Goal: Obtain resource: Download file/media

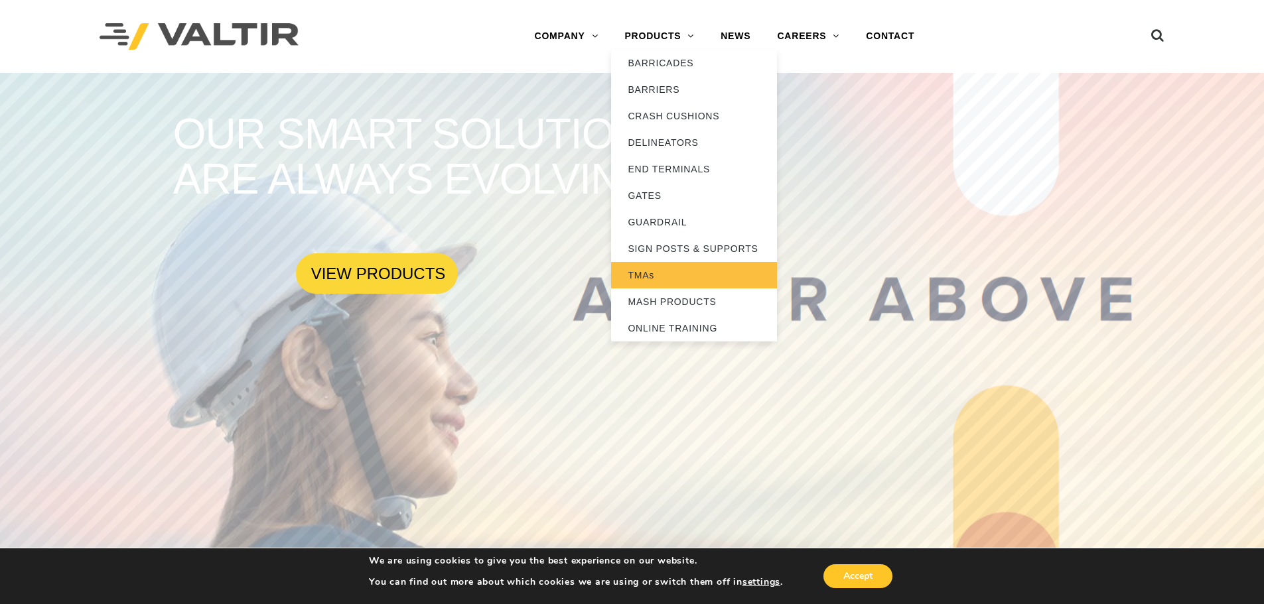
click at [654, 275] on link "TMAs" at bounding box center [694, 275] width 166 height 27
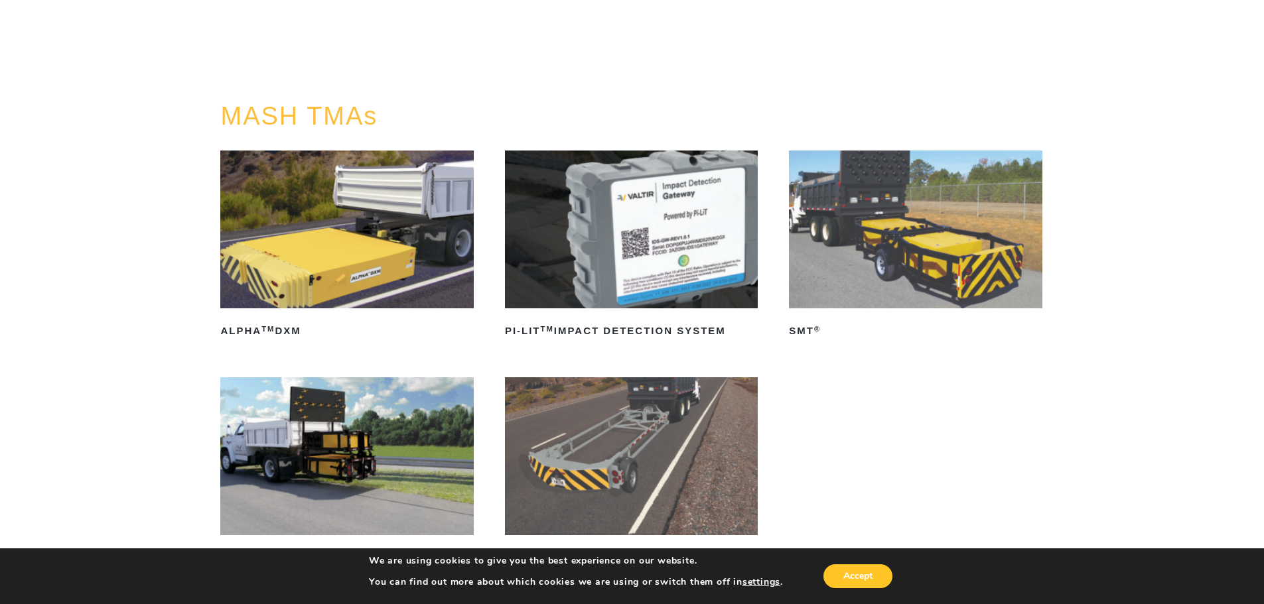
scroll to position [133, 0]
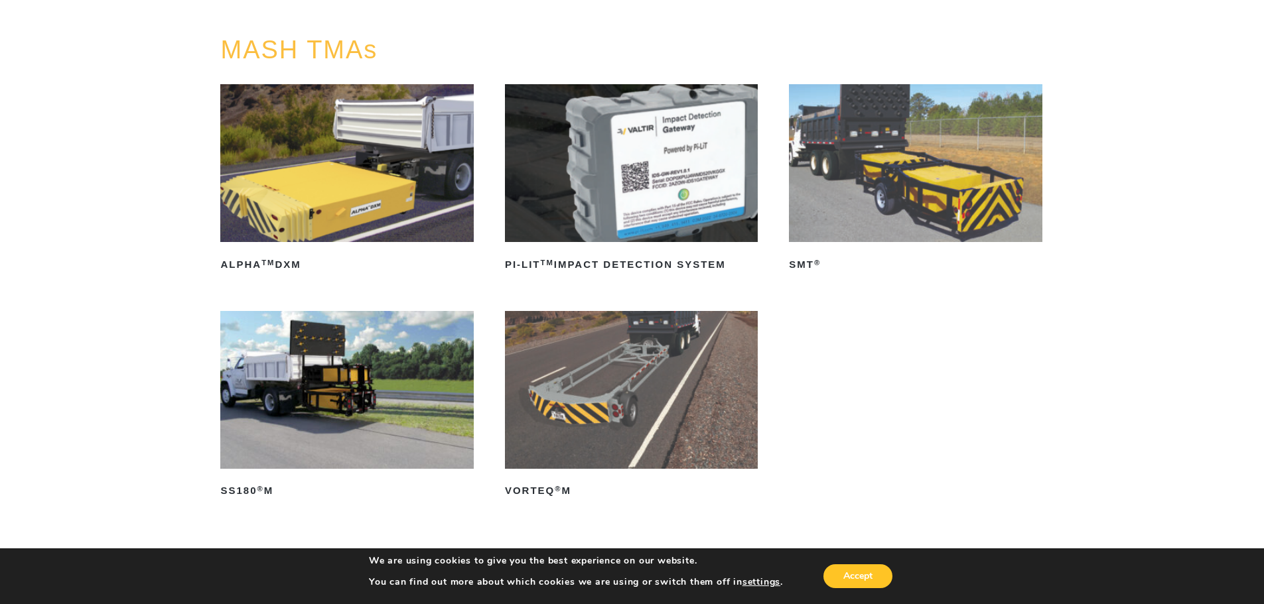
click at [830, 176] on img at bounding box center [915, 163] width 253 height 158
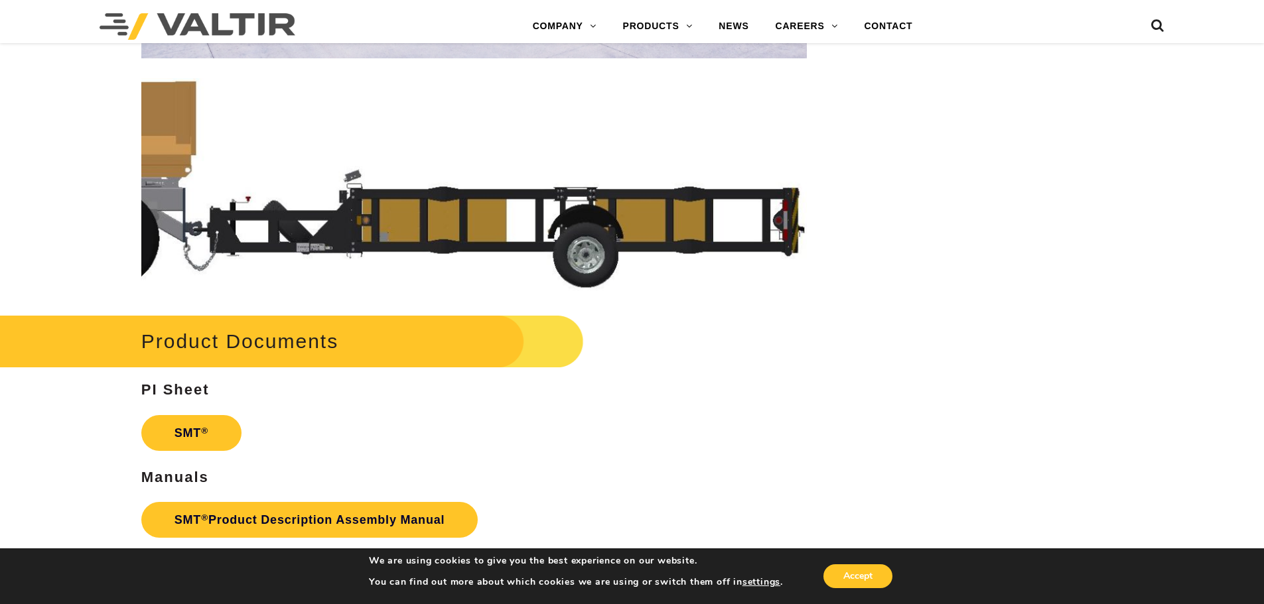
scroll to position [3649, 0]
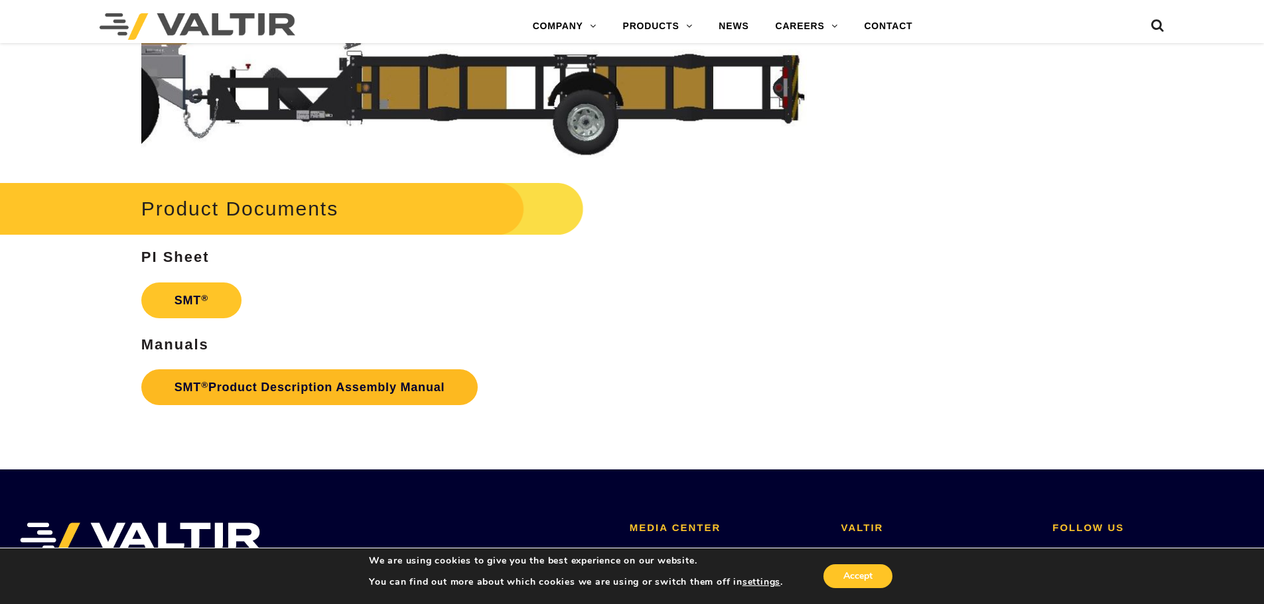
click at [214, 382] on link "SMT ® Product Description Assembly Manual" at bounding box center [309, 388] width 337 height 36
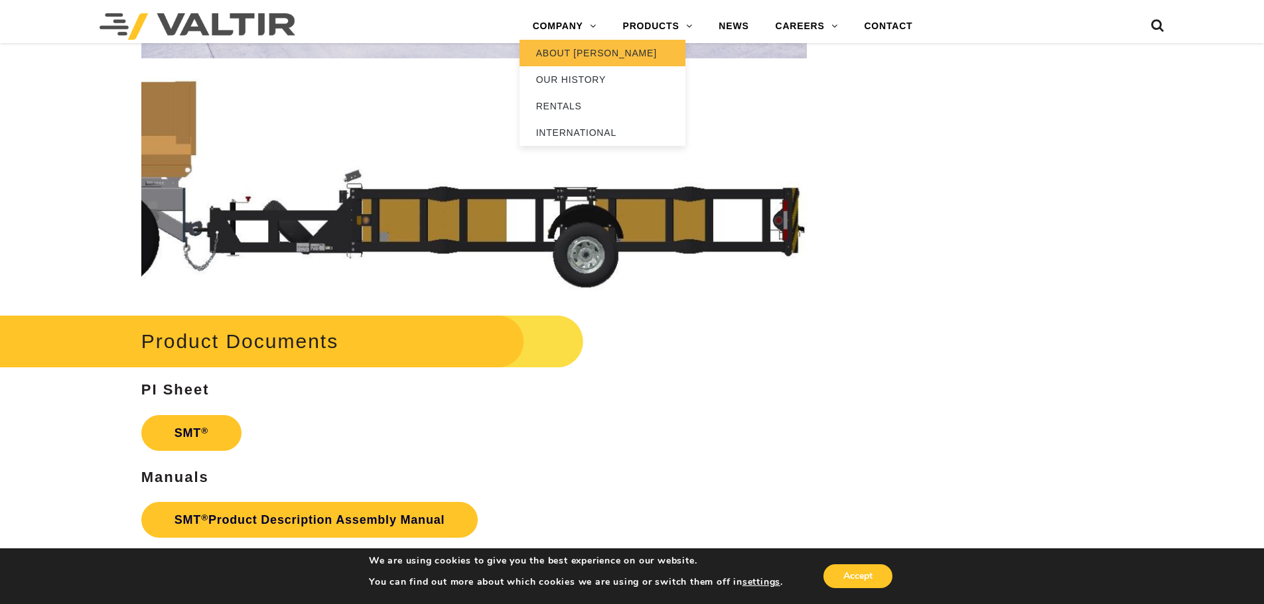
click at [564, 50] on link "ABOUT [PERSON_NAME]" at bounding box center [603, 53] width 166 height 27
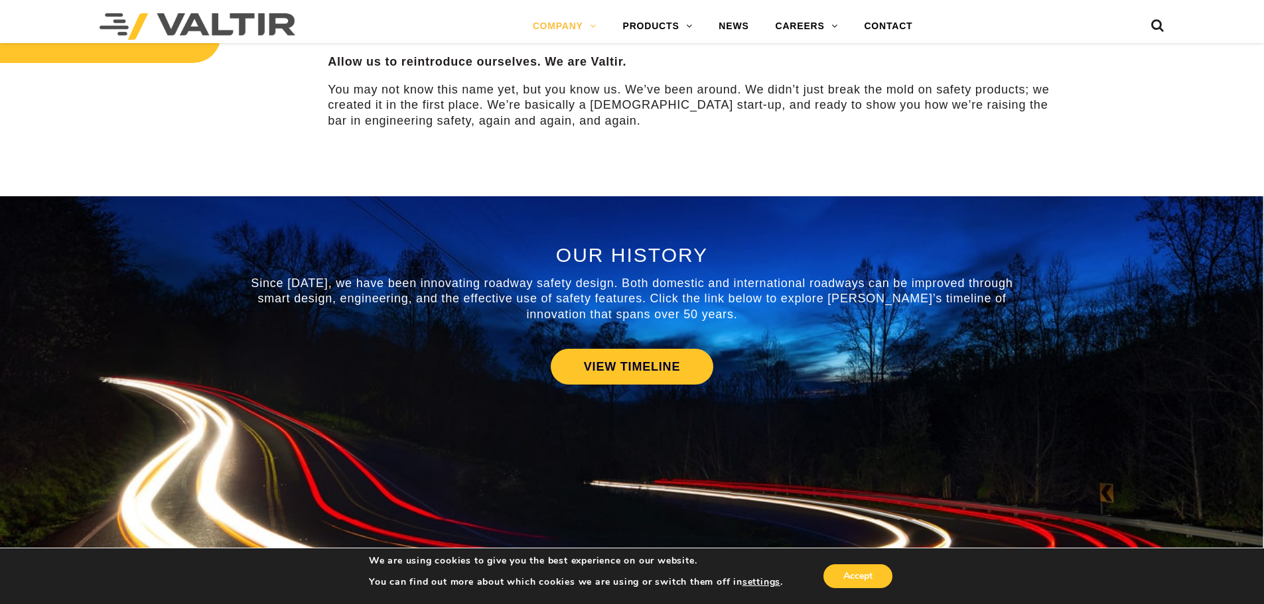
scroll to position [597, 0]
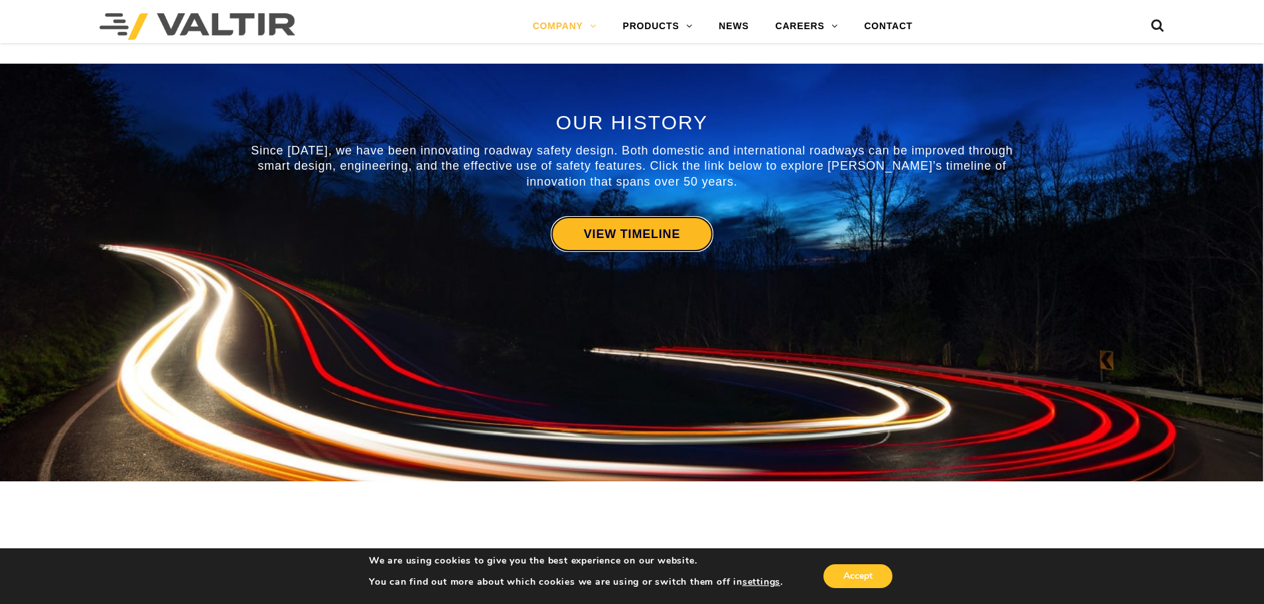
click at [626, 242] on link "VIEW TIMELINE" at bounding box center [632, 234] width 163 height 36
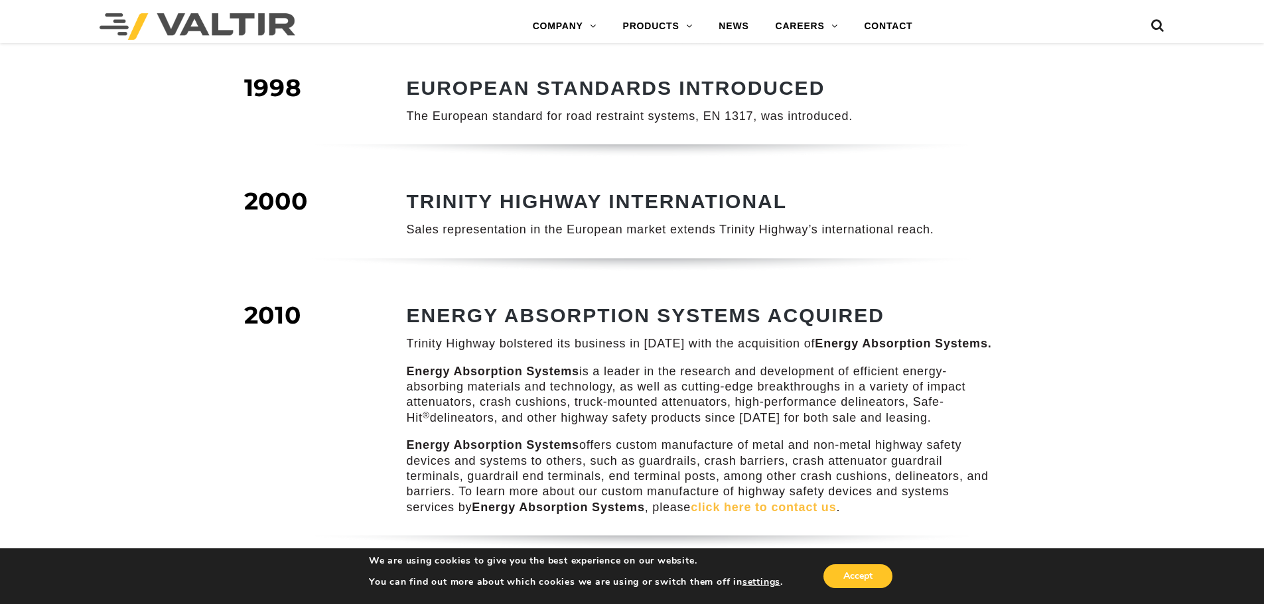
scroll to position [630, 0]
